Goal: Information Seeking & Learning: Find specific fact

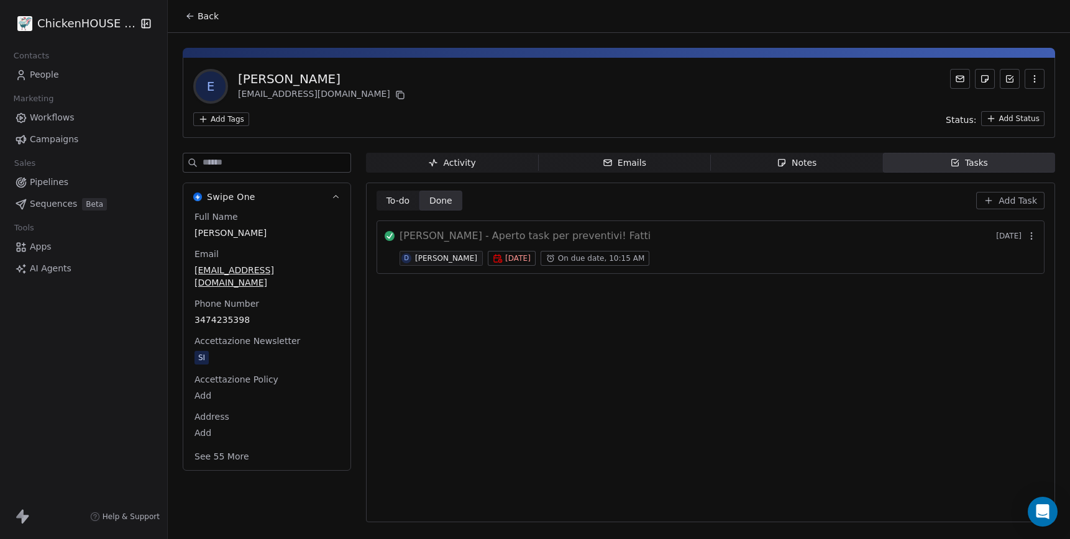
click at [209, 19] on span "Back" at bounding box center [208, 16] width 21 height 12
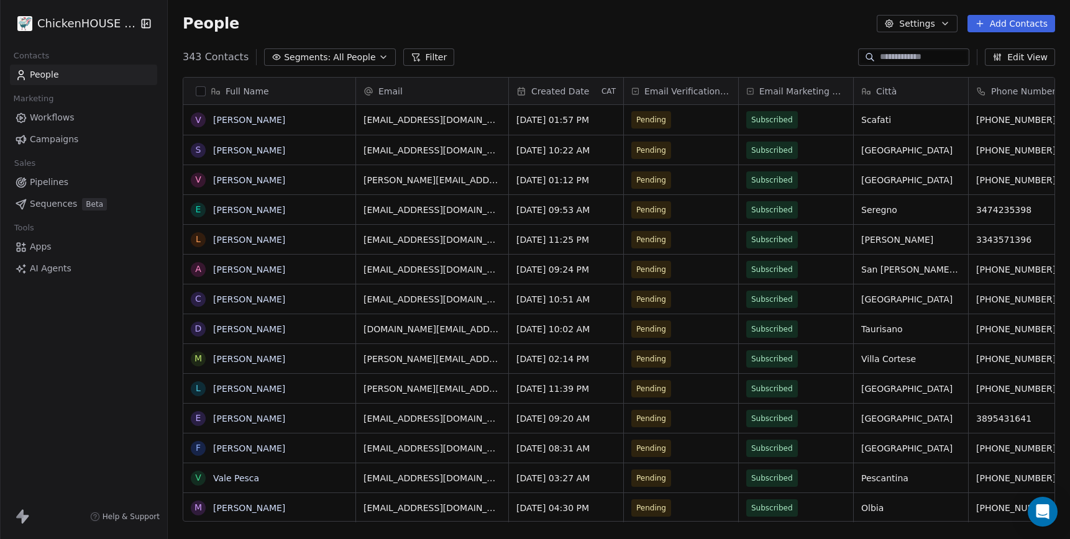
scroll to position [474, 902]
click at [890, 59] on input at bounding box center [923, 57] width 87 height 12
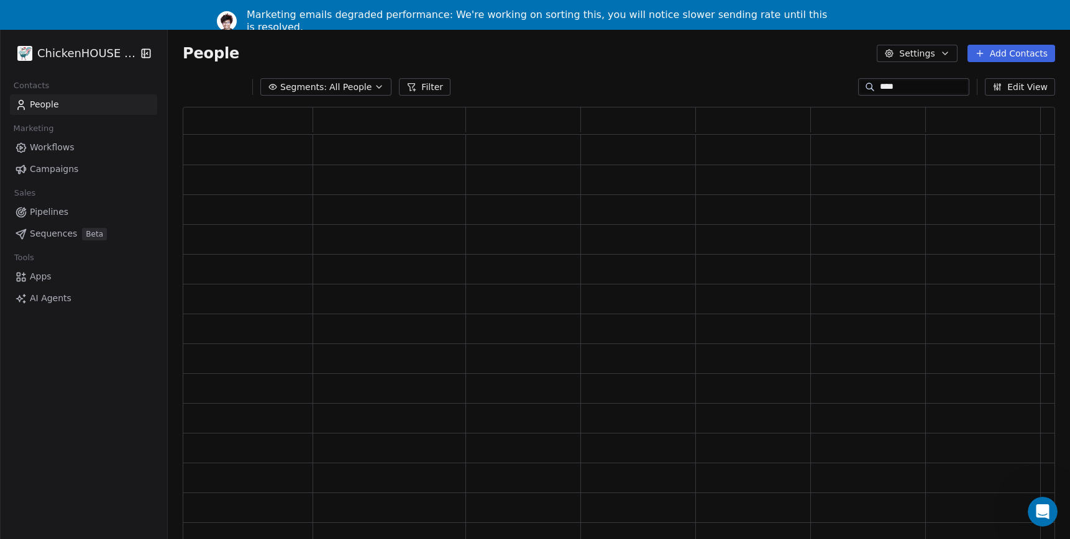
scroll to position [0, 0]
type input "****"
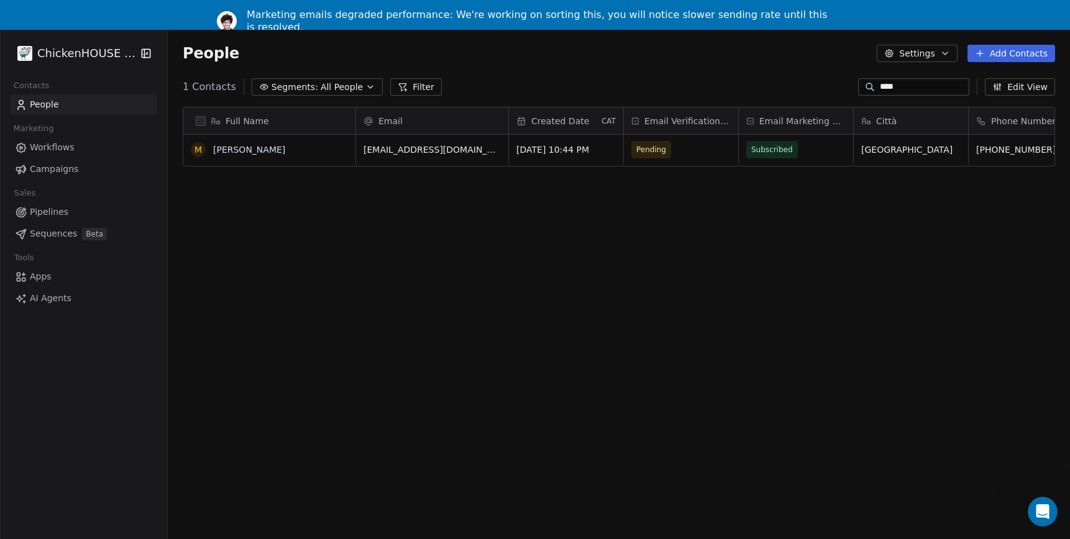
scroll to position [474, 902]
click at [234, 153] on link "[PERSON_NAME]" at bounding box center [249, 150] width 72 height 10
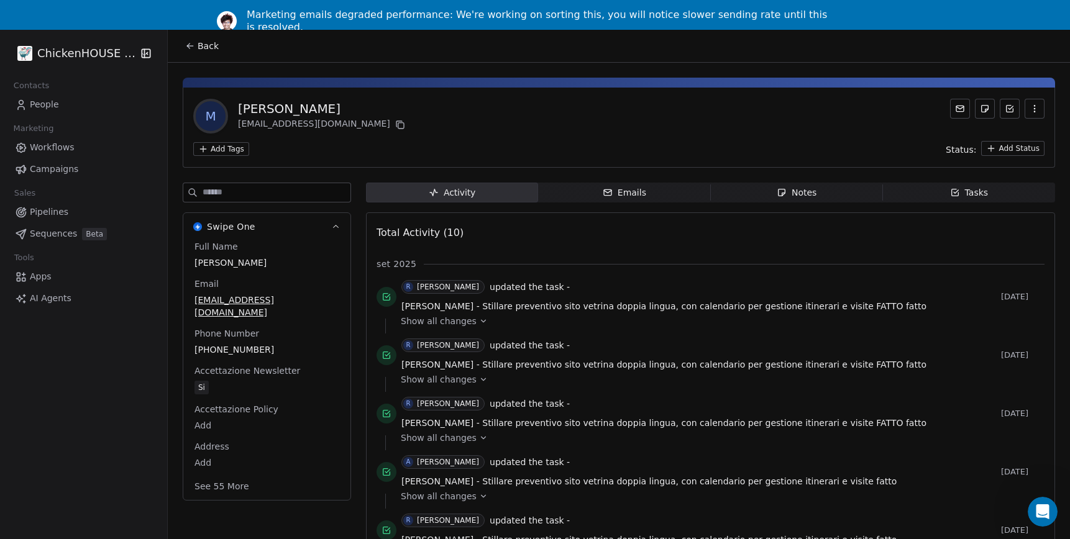
click at [817, 197] on span "Notes Notes" at bounding box center [797, 193] width 172 height 20
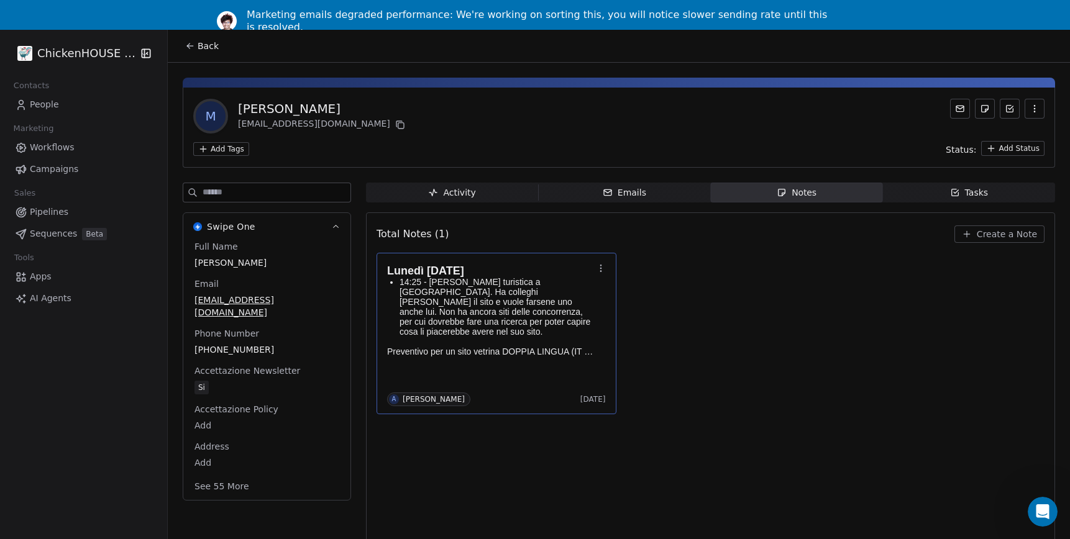
click at [491, 281] on p "14:25 - [PERSON_NAME] turistica a [GEOGRAPHIC_DATA]. Ha colleghi [PERSON_NAME] …" at bounding box center [497, 307] width 194 height 60
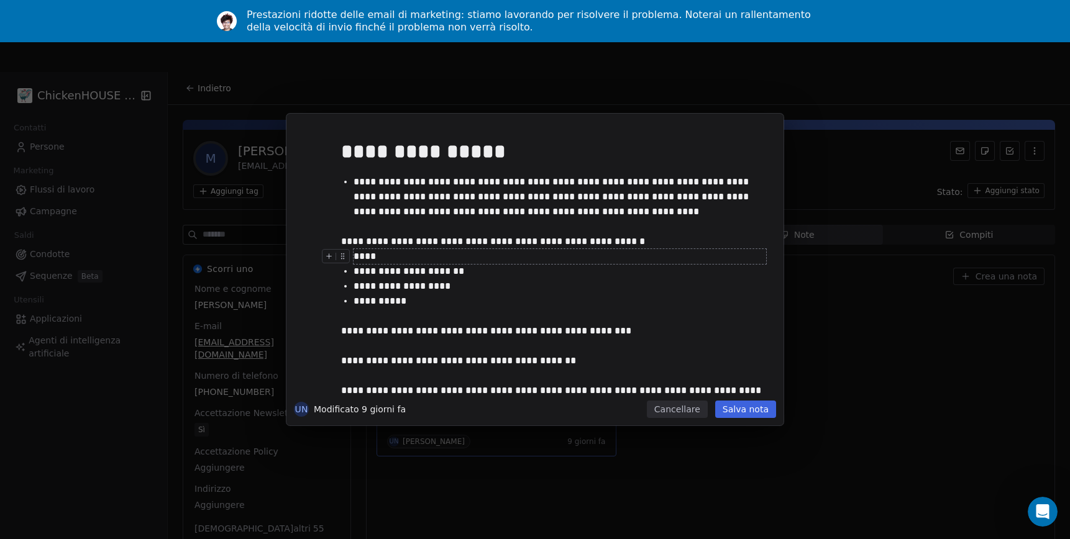
click at [189, 37] on div "Prestazioni ridotte delle email di marketing: stiamo lavorando per risolvere il…" at bounding box center [535, 21] width 1070 height 42
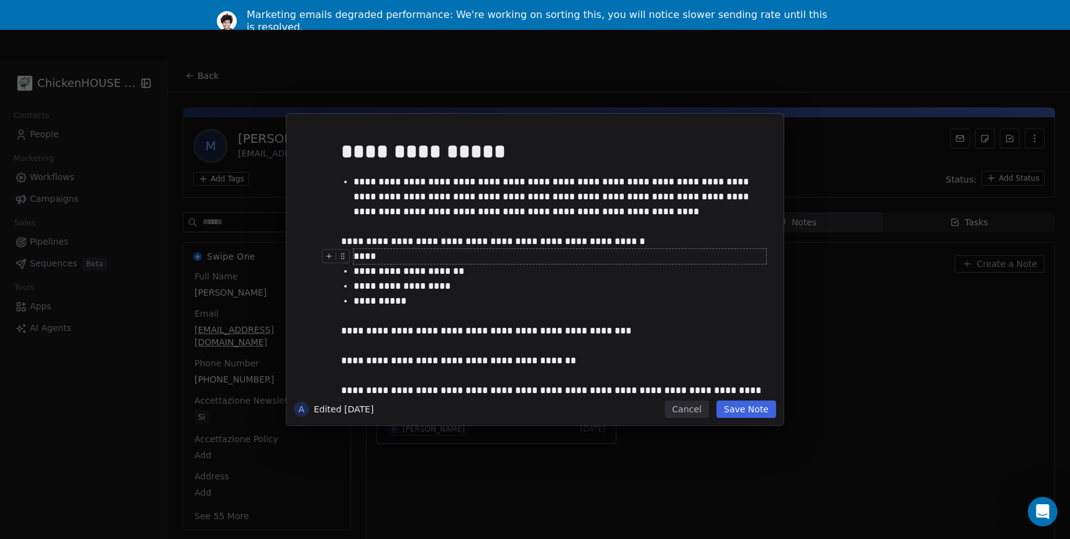
click at [914, 60] on div "**********" at bounding box center [535, 269] width 1070 height 539
